Goal: Task Accomplishment & Management: Use online tool/utility

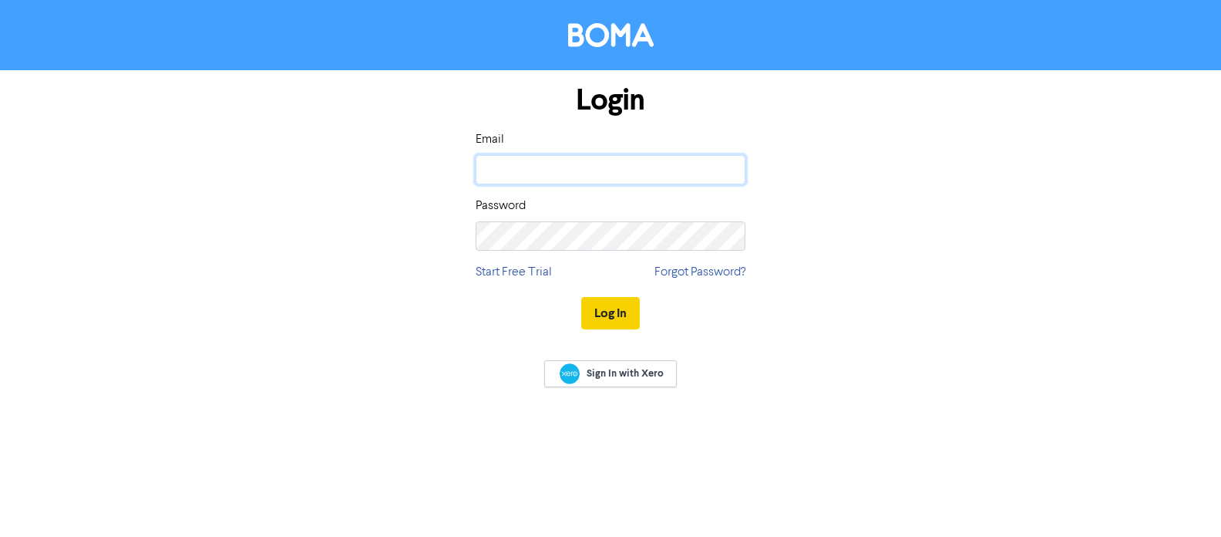
type input "[PERSON_NAME][EMAIL_ADDRESS][DOMAIN_NAME]"
click at [615, 314] on button "Log In" at bounding box center [610, 313] width 59 height 32
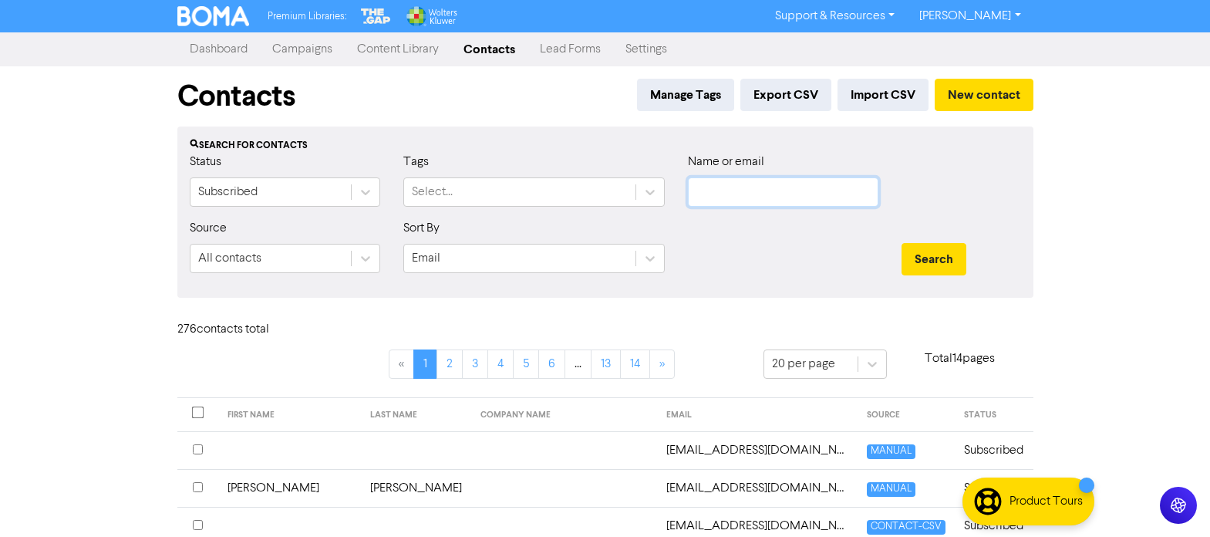
click at [738, 190] on input "text" at bounding box center [783, 191] width 190 height 29
click at [771, 190] on input "text" at bounding box center [783, 191] width 190 height 29
paste input "[EMAIL_ADDRESS][DOMAIN_NAME]"
type input "[EMAIL_ADDRESS][DOMAIN_NAME]"
click at [949, 261] on button "Search" at bounding box center [933, 259] width 65 height 32
